Goal: Navigation & Orientation: Find specific page/section

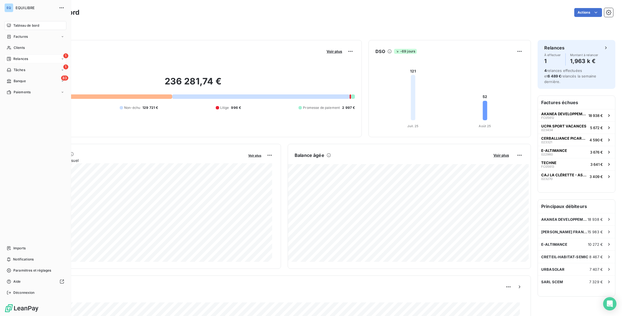
click at [17, 62] on div "1 Relances" at bounding box center [35, 58] width 62 height 9
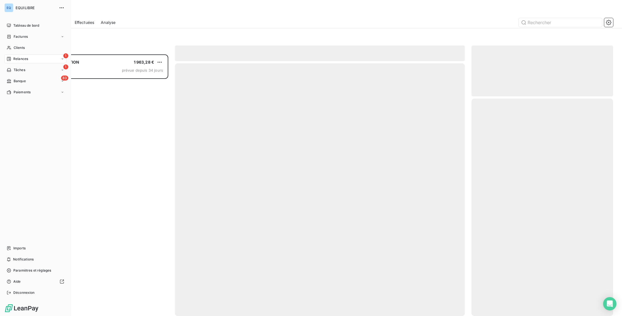
scroll to position [258, 138]
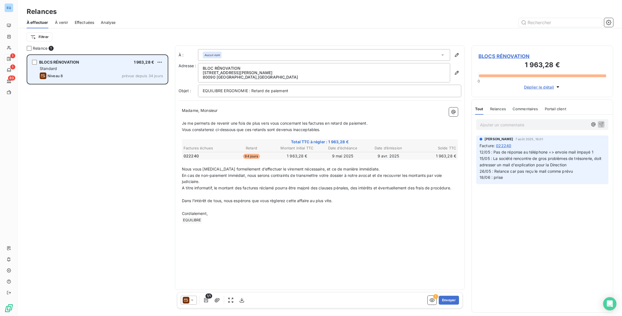
click at [83, 79] on div "Niveau 8 prévue depuis 34 jours" at bounding box center [101, 76] width 123 height 7
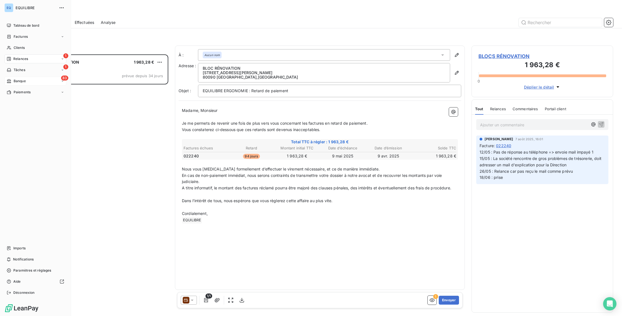
click at [13, 79] on div "Banque" at bounding box center [16, 81] width 19 height 5
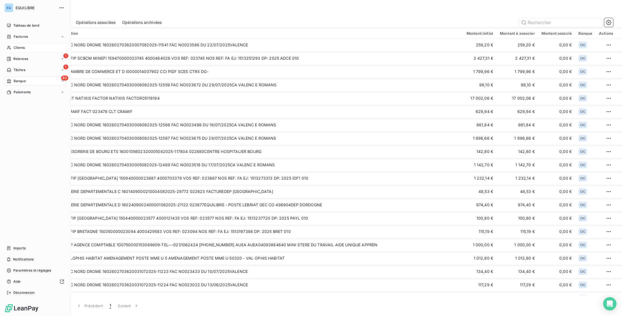
click at [23, 45] on span "Clients" at bounding box center [19, 47] width 11 height 5
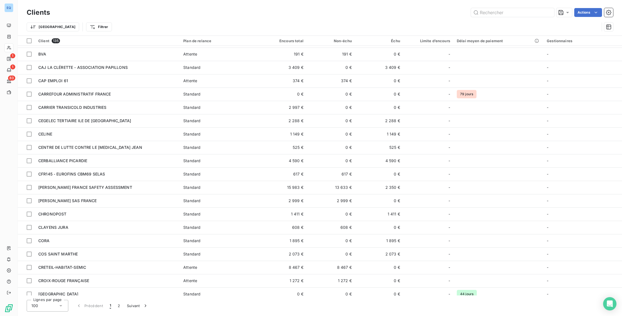
scroll to position [65, 0]
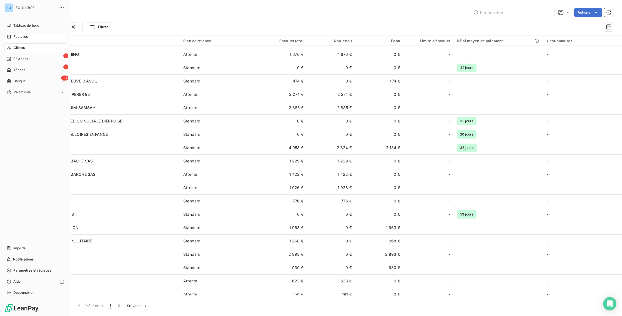
click at [11, 39] on div "Factures" at bounding box center [35, 36] width 62 height 9
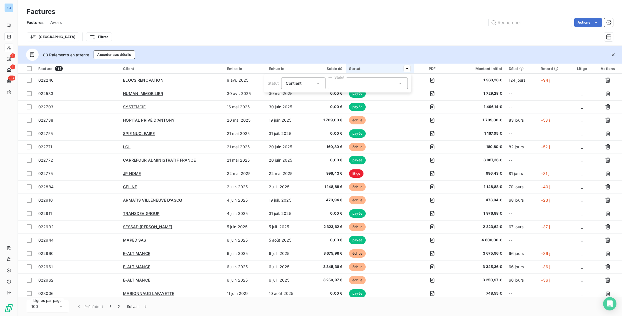
click at [338, 85] on div at bounding box center [368, 84] width 80 height 12
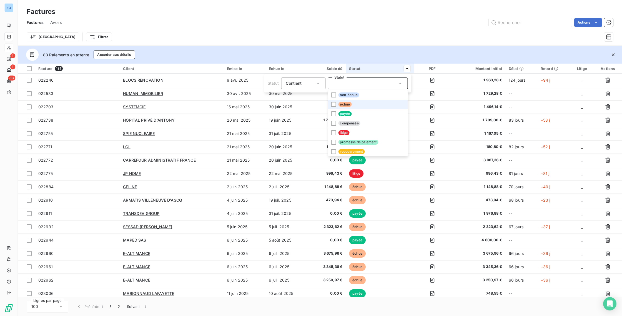
click at [344, 106] on span "échue" at bounding box center [344, 104] width 13 height 5
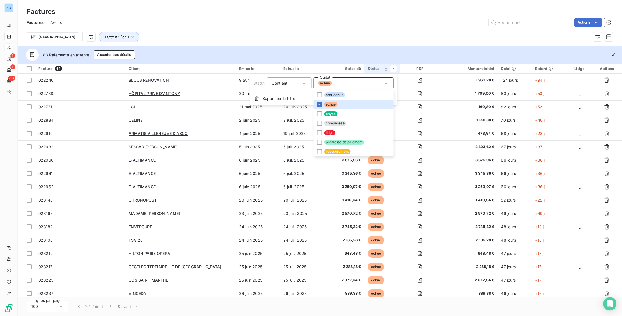
click at [343, 43] on html "EQ 1 1 83 Factures Factures Avoirs Actions Trier Statut : Échu 83 Paiements en …" at bounding box center [311, 158] width 622 height 316
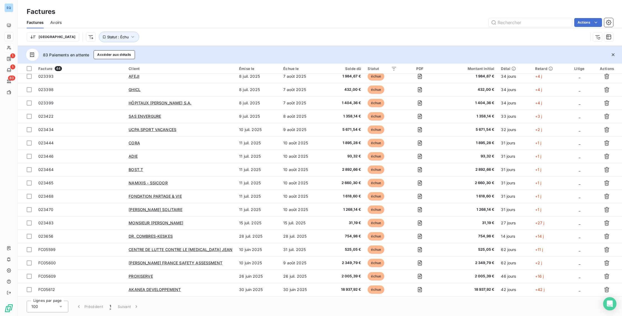
scroll to position [363, 0]
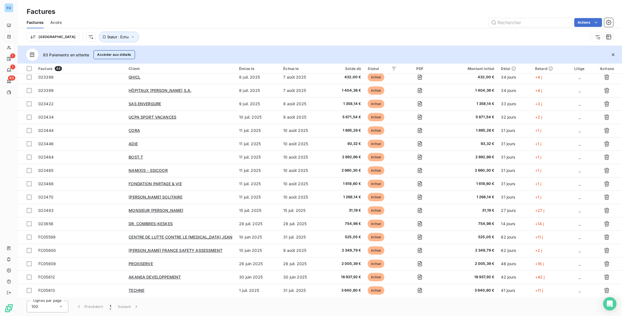
click at [121, 53] on button "Accéder aux détails" at bounding box center [114, 54] width 41 height 9
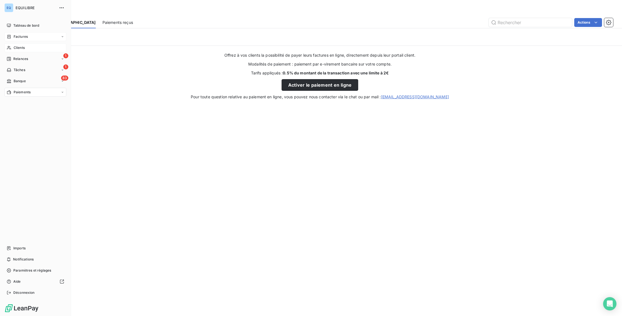
click at [29, 34] on div "Factures" at bounding box center [35, 36] width 62 height 9
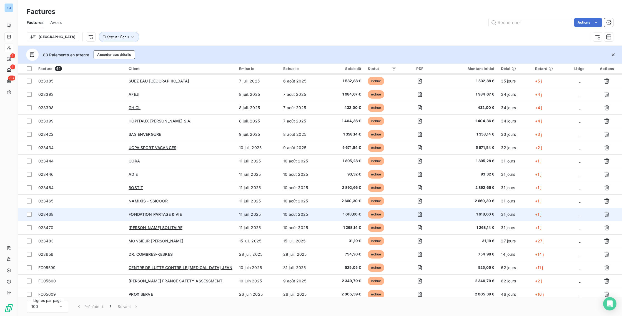
scroll to position [363, 0]
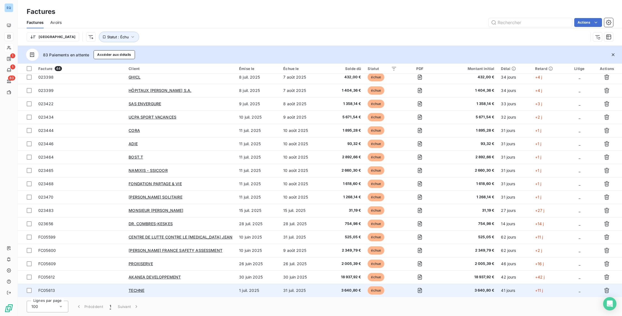
click at [154, 294] on td "TECHNE" at bounding box center [180, 290] width 111 height 13
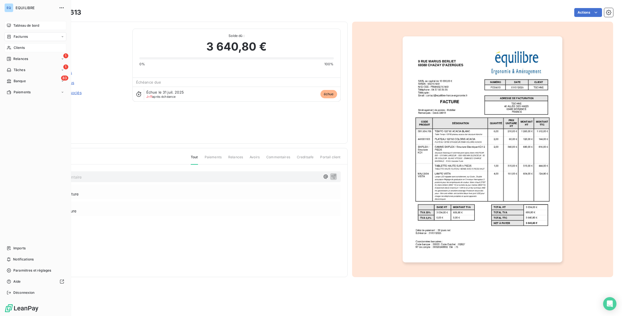
click at [17, 21] on div "Tableau de bord" at bounding box center [35, 25] width 62 height 9
